Goal: Task Accomplishment & Management: Manage account settings

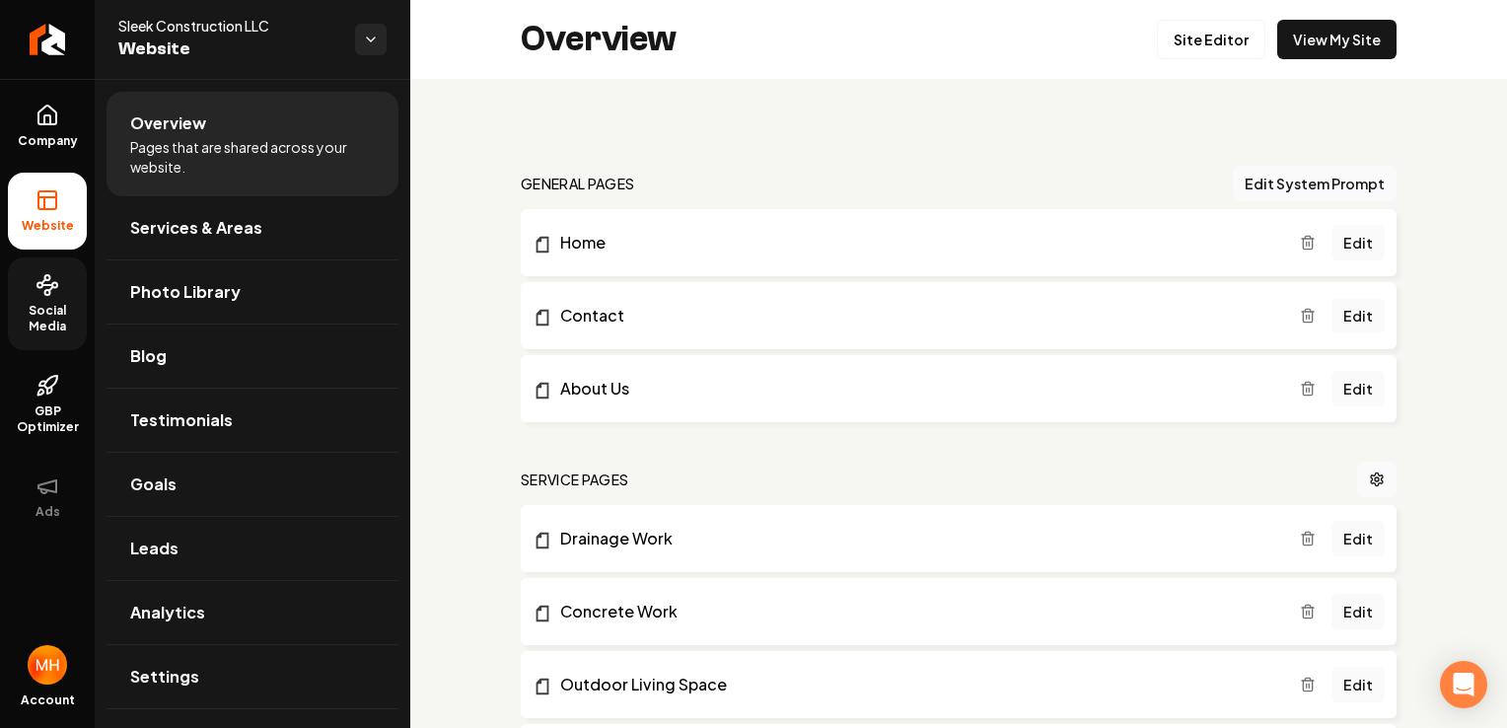
click at [59, 314] on span "Social Media" at bounding box center [47, 319] width 79 height 32
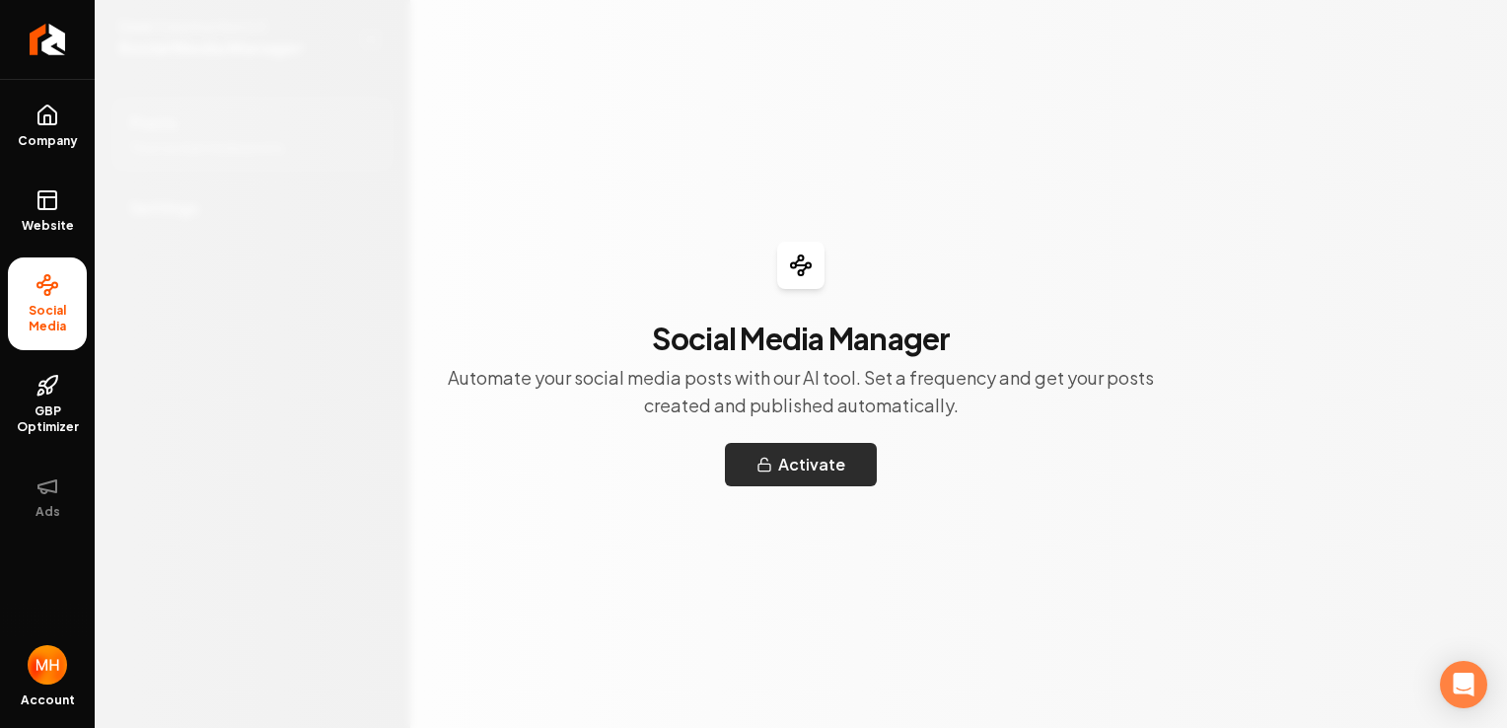
click at [795, 462] on button "Activate" at bounding box center [801, 464] width 152 height 43
click at [55, 396] on link "GBP Optimizer" at bounding box center [47, 404] width 79 height 93
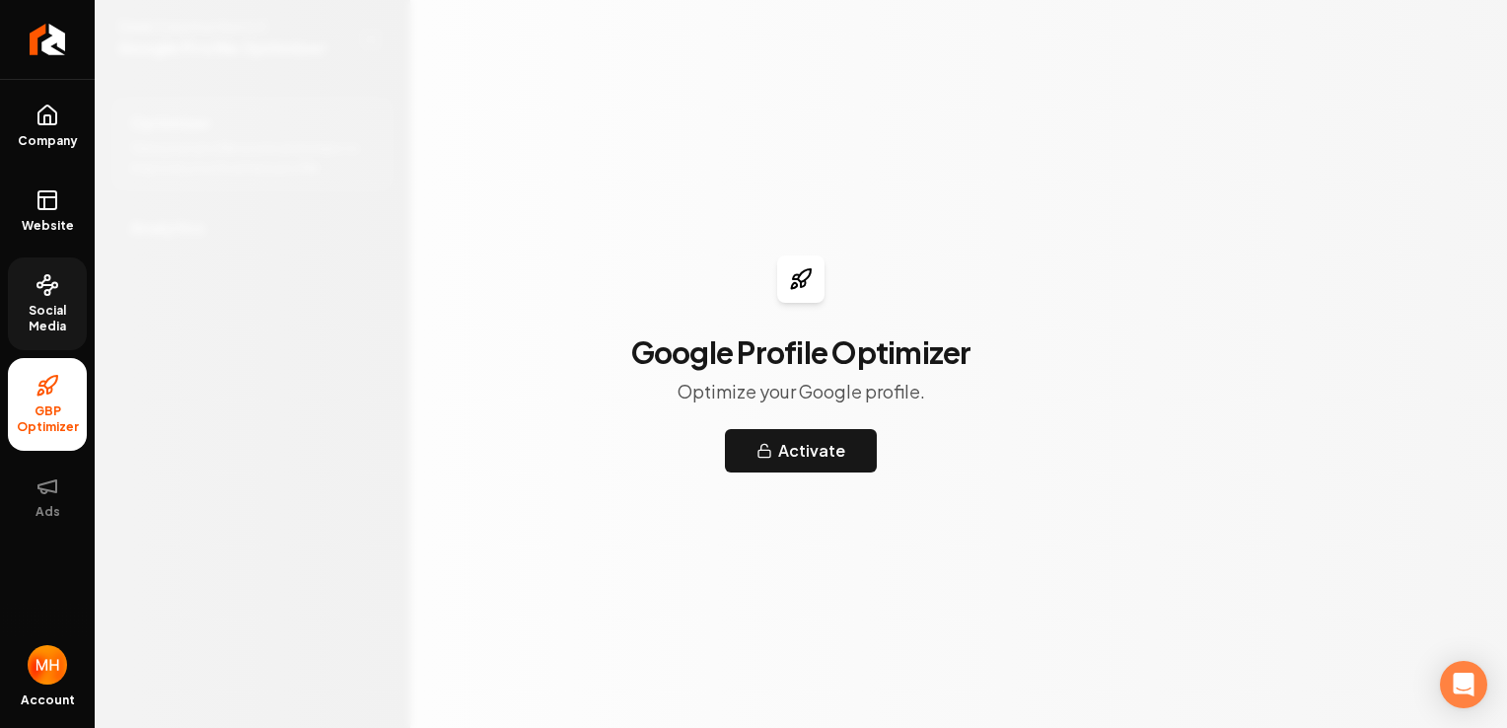
click at [766, 392] on p "Optimize your Google profile." at bounding box center [800, 392] width 247 height 28
click at [828, 442] on button "Activate" at bounding box center [801, 450] width 152 height 43
click at [34, 128] on link "Company" at bounding box center [47, 126] width 79 height 77
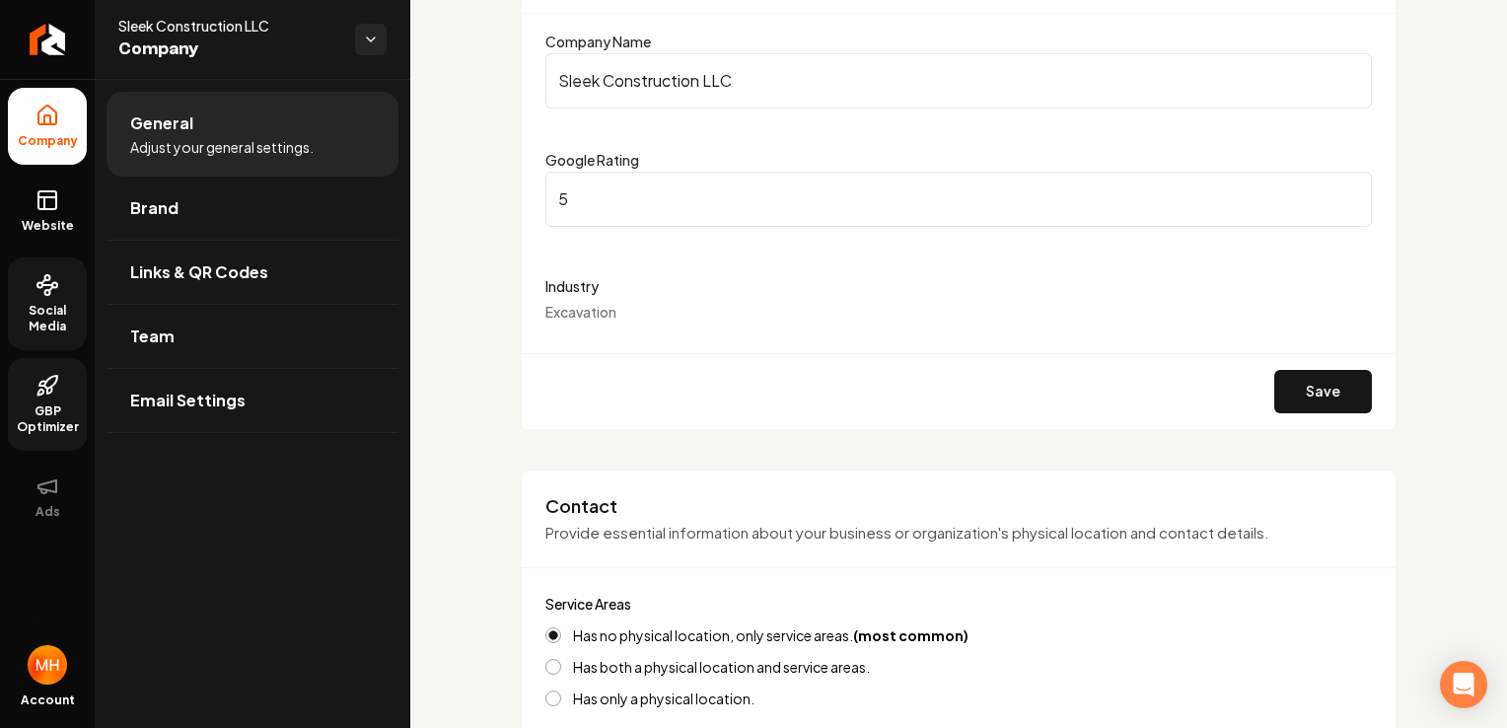
scroll to position [256, 0]
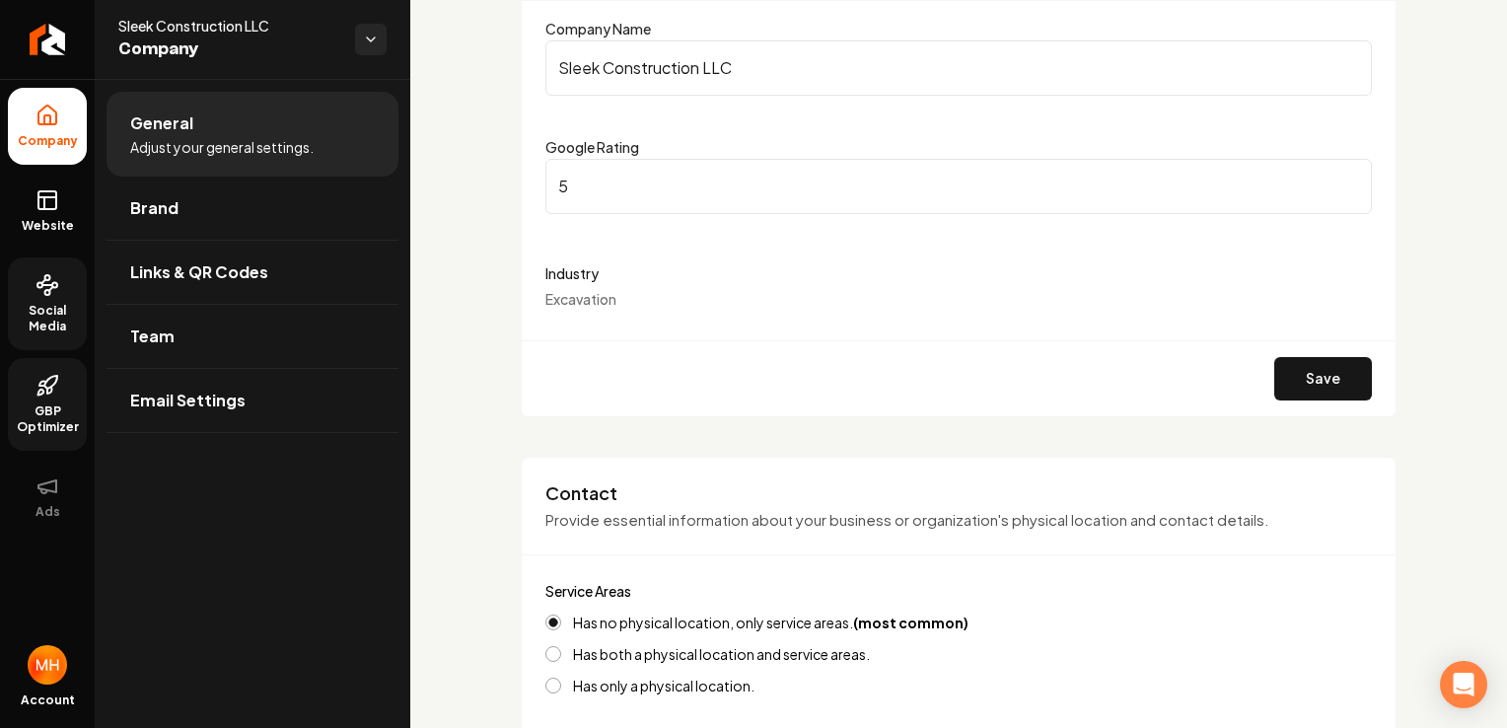
click at [574, 298] on span "Excavation" at bounding box center [580, 299] width 71 height 18
click at [565, 270] on label "Industry" at bounding box center [958, 273] width 826 height 24
click at [568, 284] on div "Industry Excavation" at bounding box center [958, 284] width 826 height 47
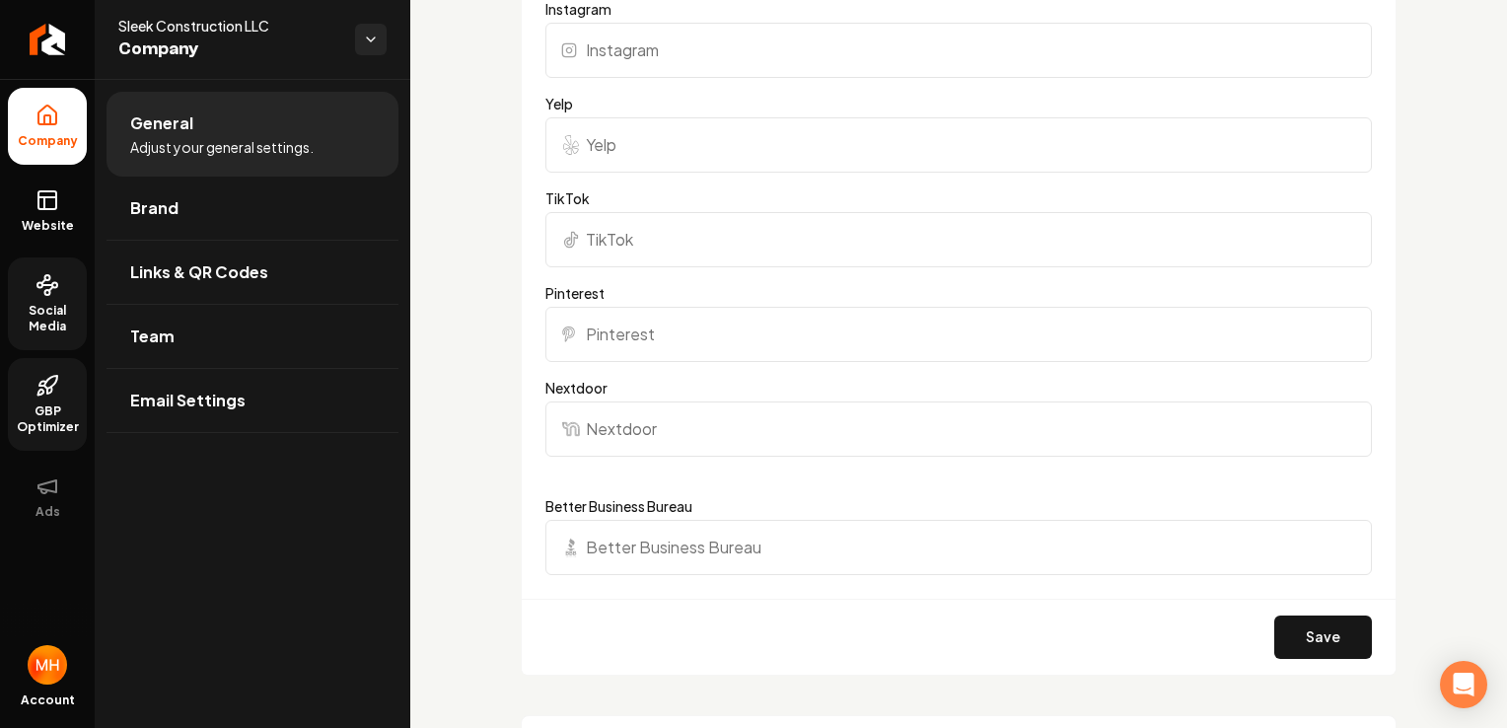
scroll to position [1920, 0]
click at [264, 207] on link "Brand" at bounding box center [252, 207] width 292 height 63
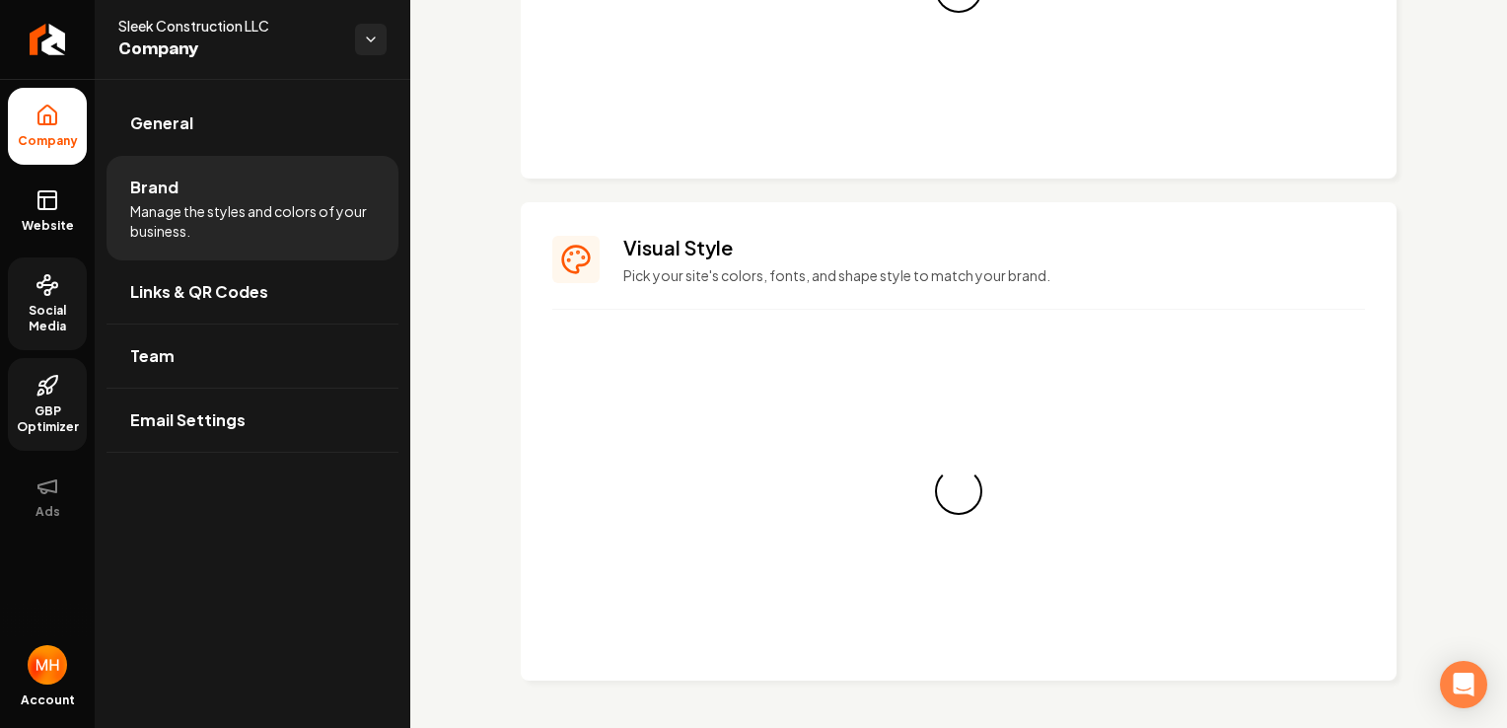
scroll to position [1720, 0]
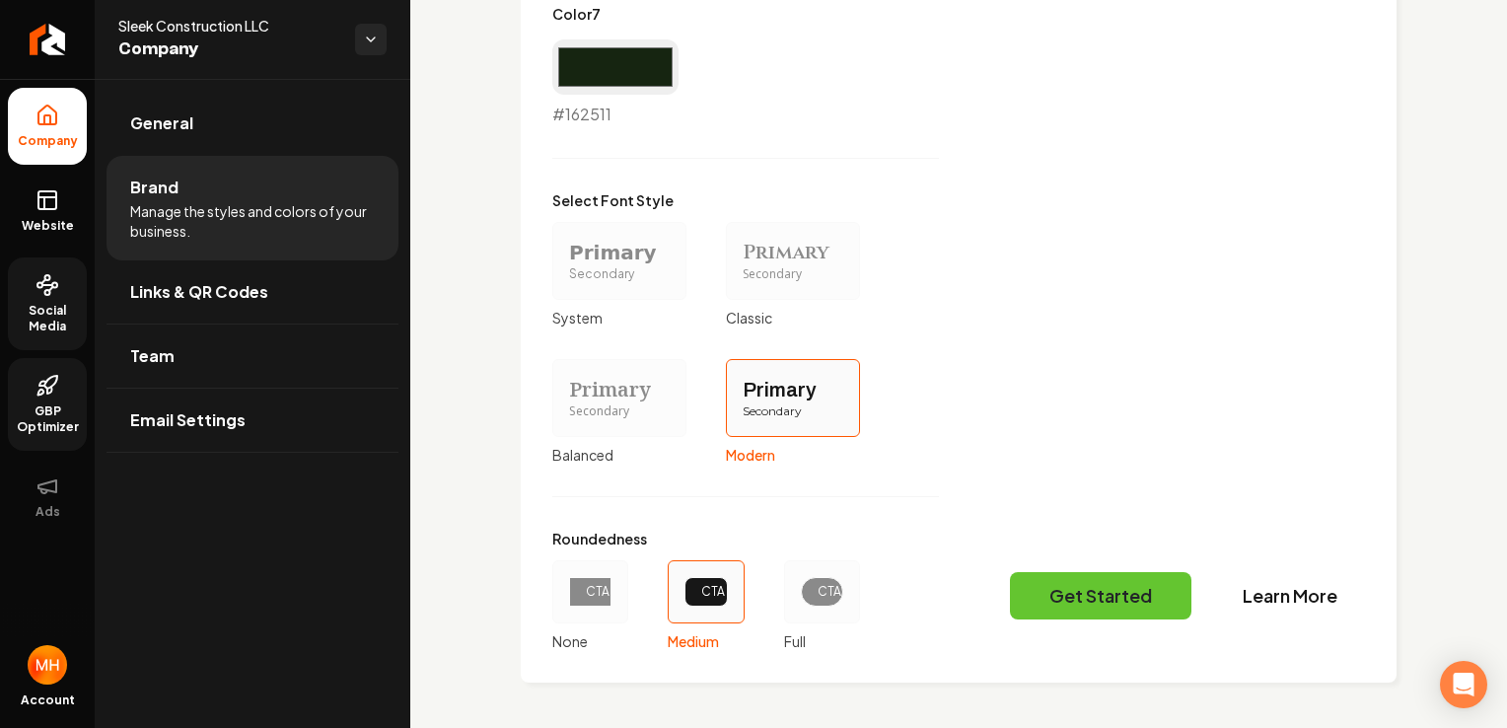
click at [264, 207] on span "Manage the styles and colors of your business." at bounding box center [252, 220] width 245 height 39
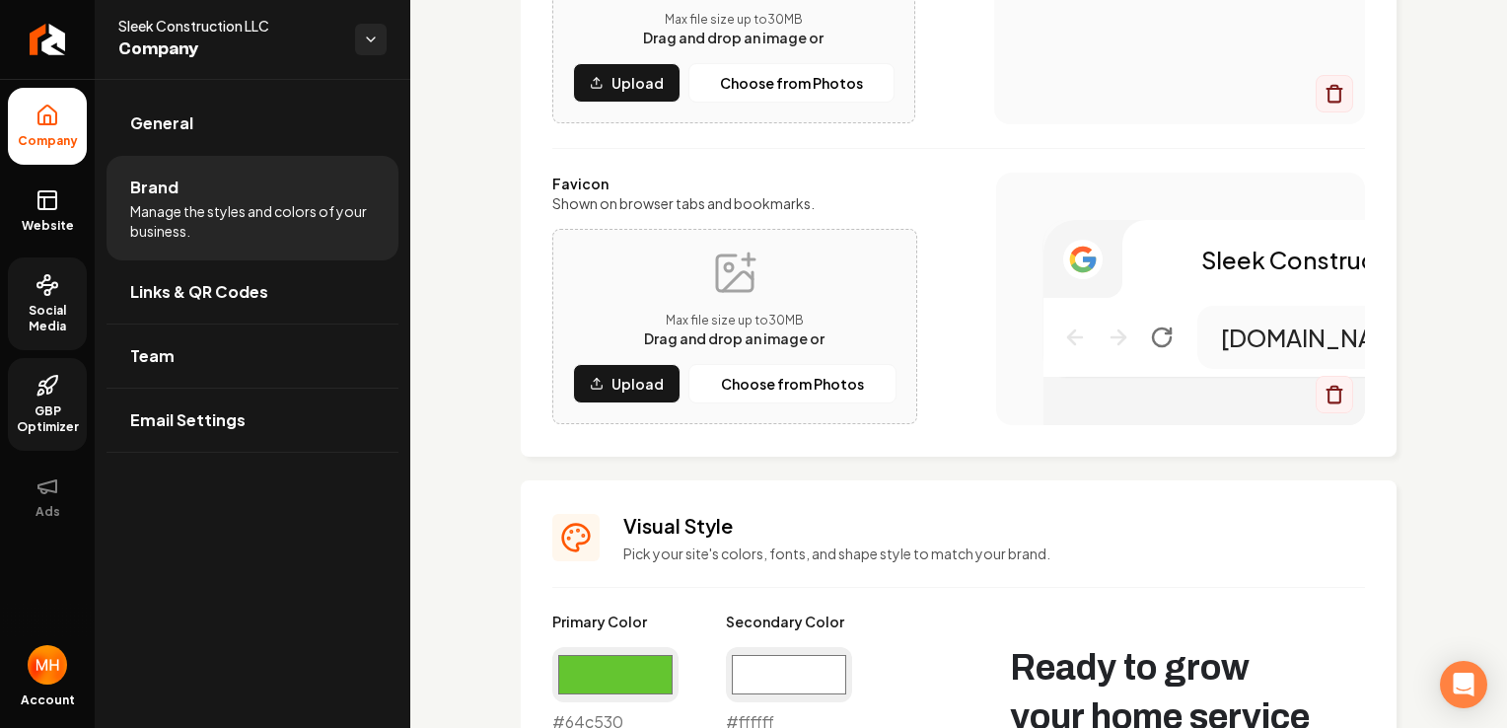
scroll to position [383, 0]
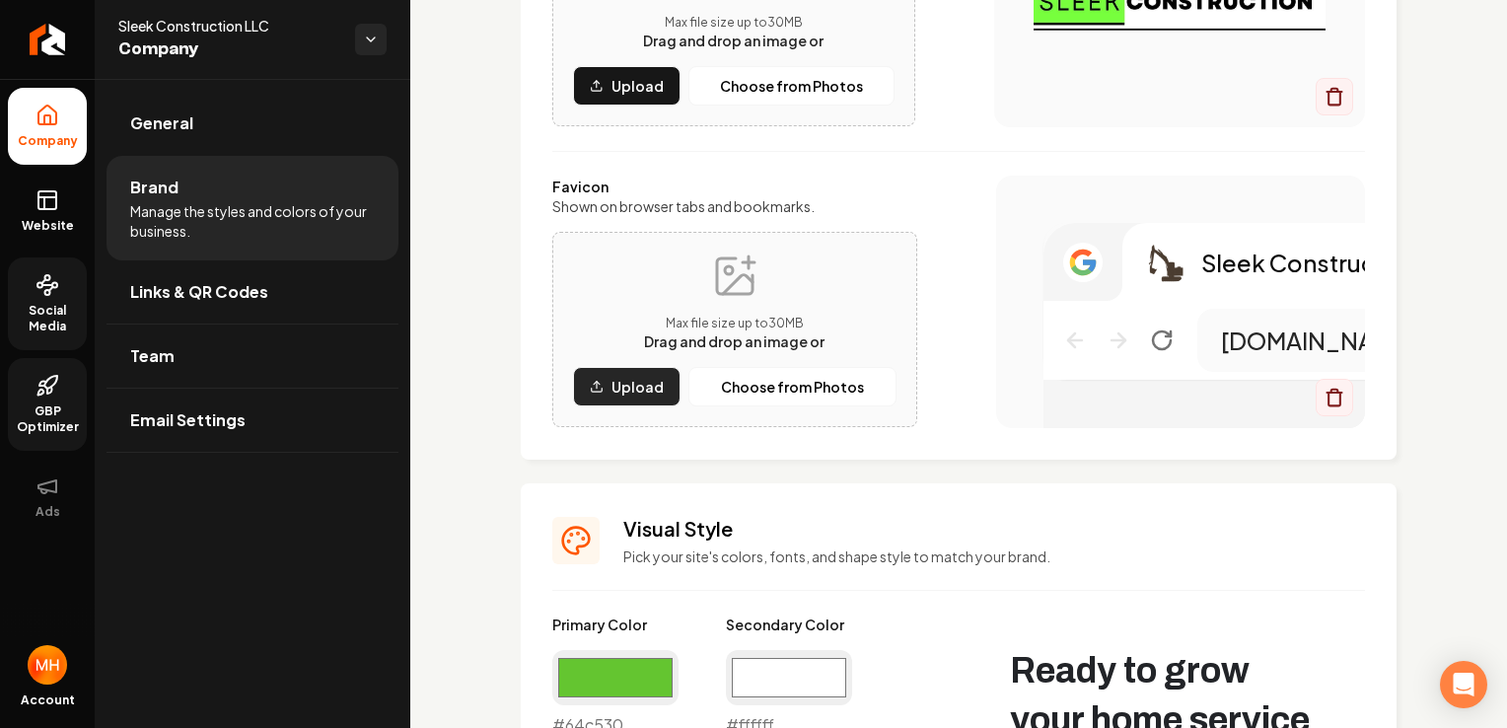
click at [598, 390] on icon "Main content area" at bounding box center [597, 387] width 14 height 16
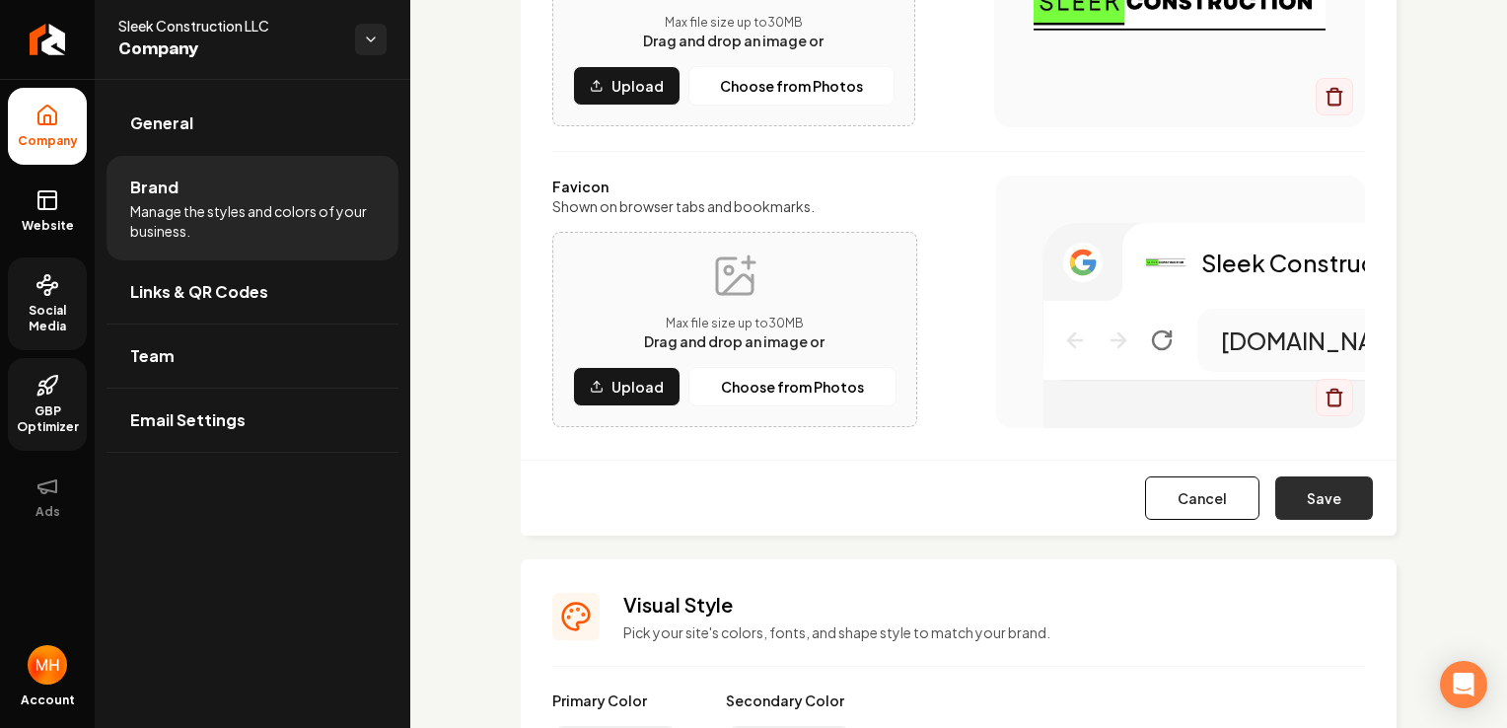
click at [1312, 490] on button "Save" at bounding box center [1324, 497] width 98 height 43
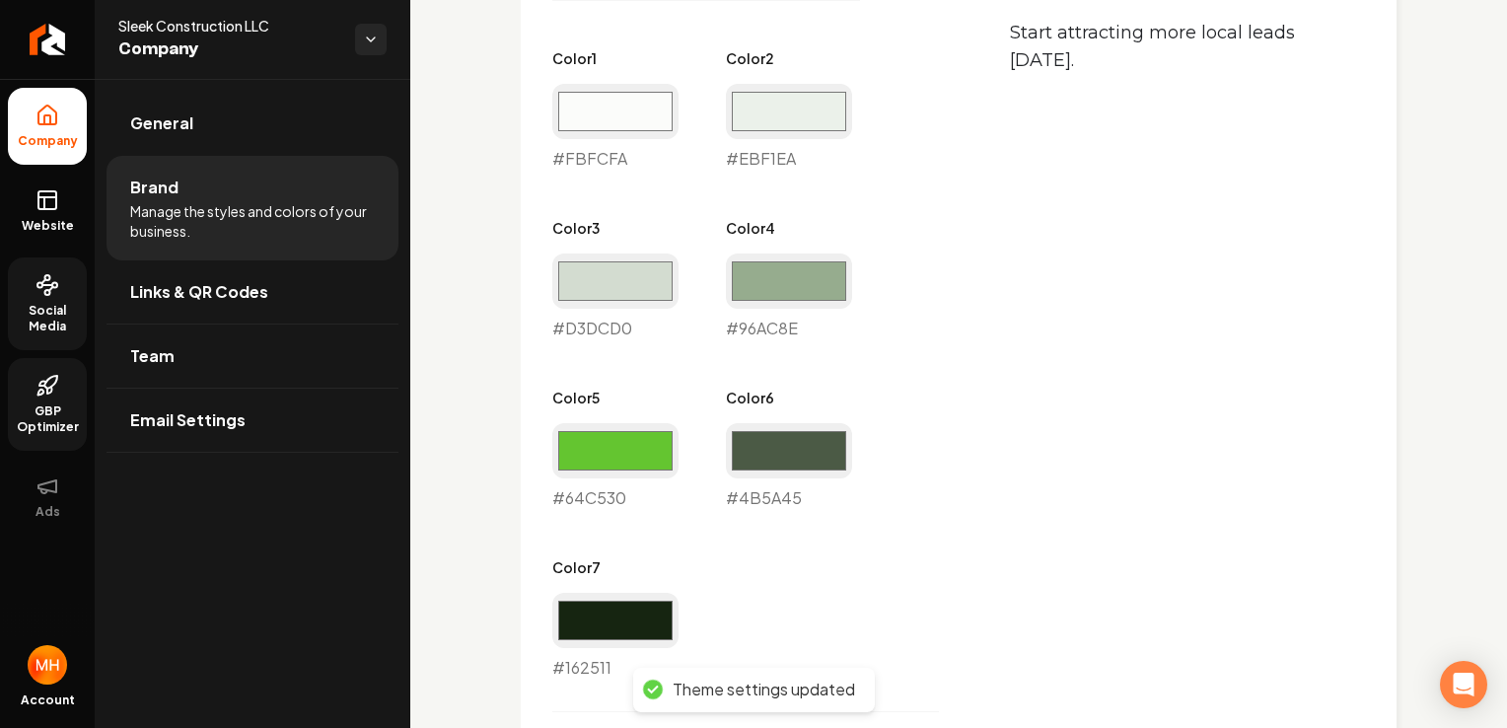
scroll to position [1167, 0]
click at [260, 346] on link "Team" at bounding box center [252, 355] width 292 height 63
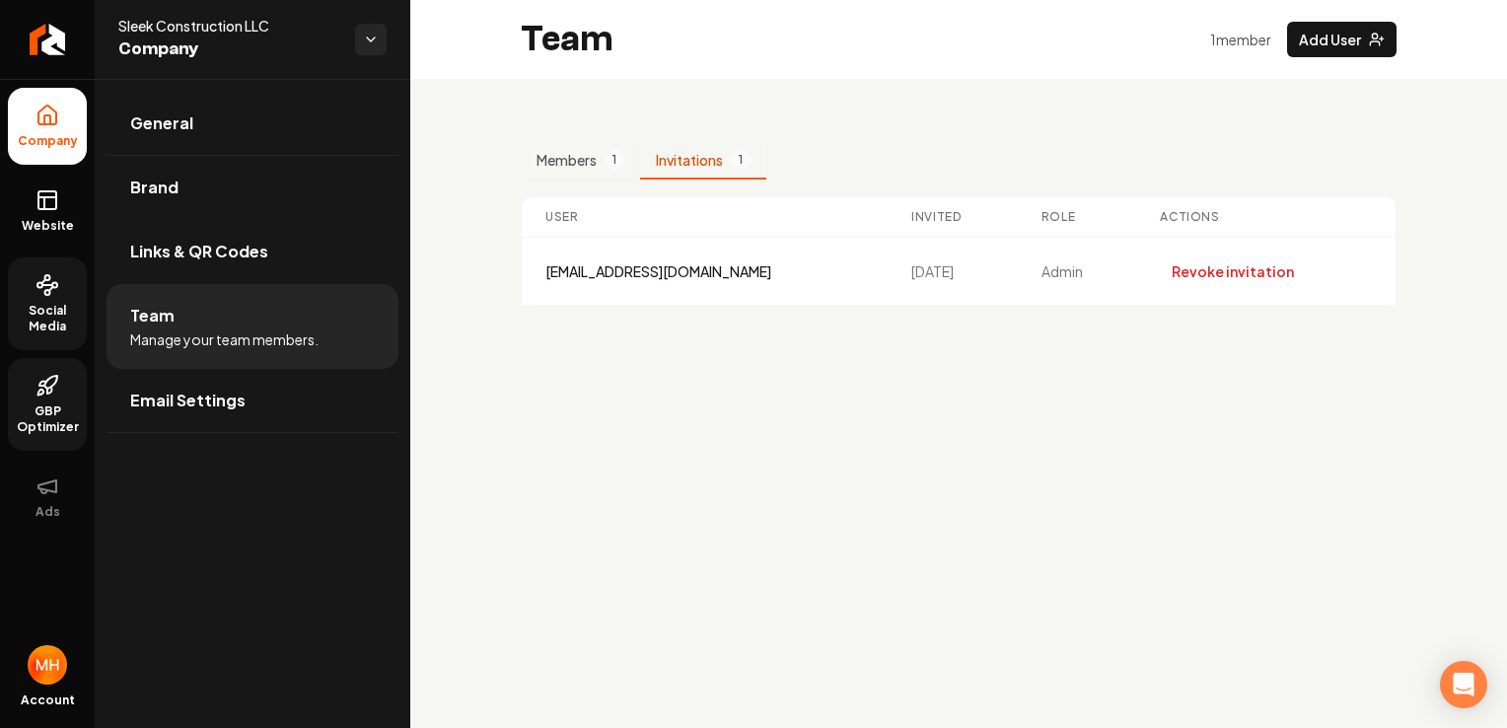
click at [706, 151] on button "Invitations 1" at bounding box center [703, 160] width 126 height 37
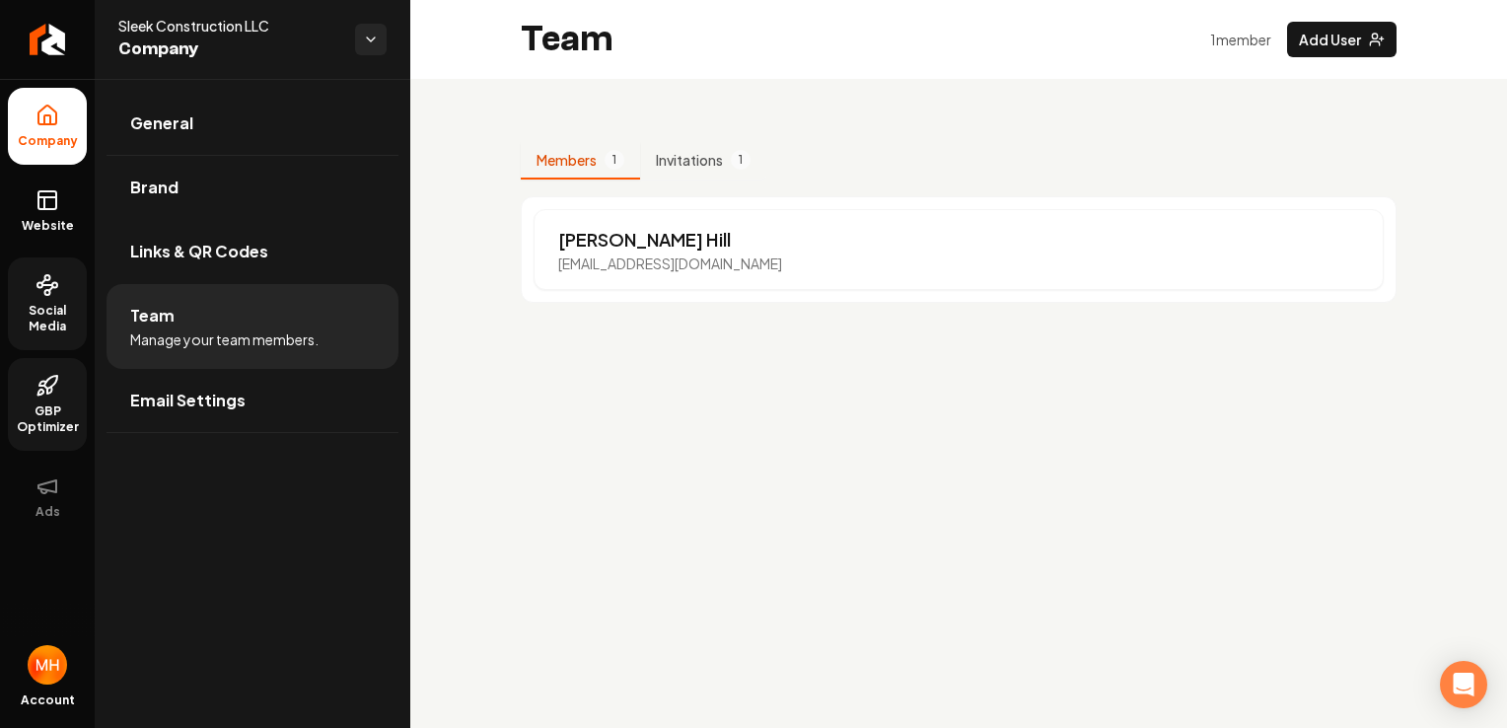
click at [602, 160] on button "Members 1" at bounding box center [580, 160] width 119 height 37
click at [321, 399] on link "Email Settings" at bounding box center [252, 400] width 292 height 63
